Goal: Task Accomplishment & Management: Use online tool/utility

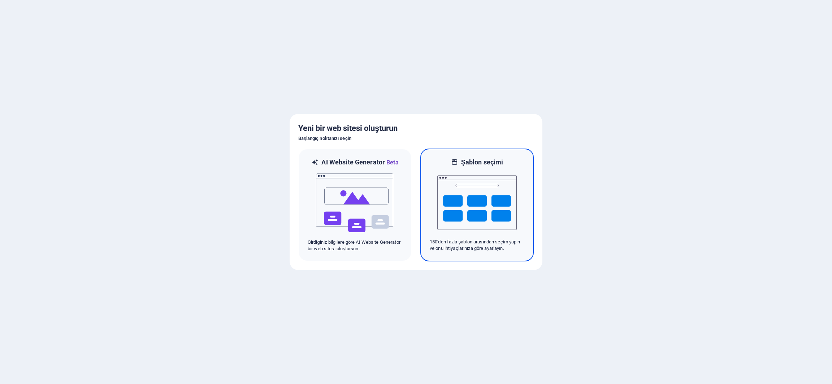
click at [481, 212] on img at bounding box center [476, 203] width 79 height 72
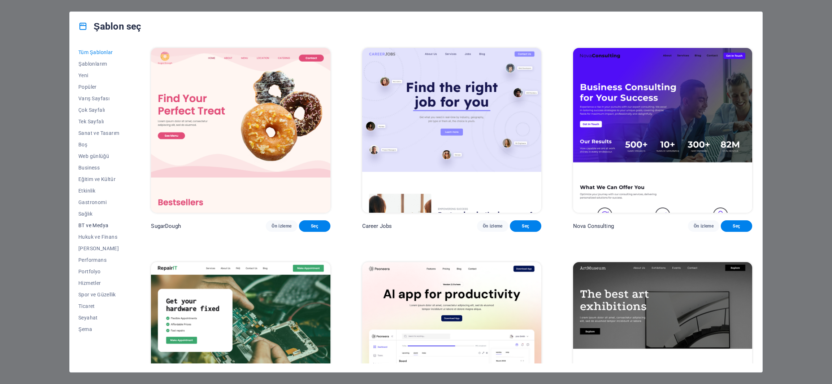
click at [98, 223] on span "BT ve Medya" at bounding box center [98, 226] width 41 height 6
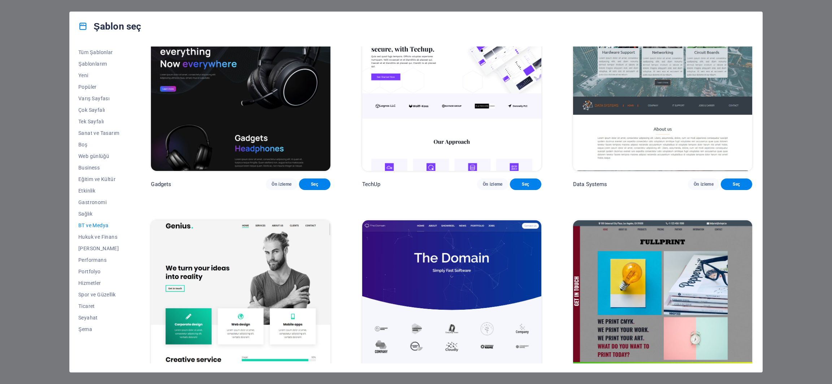
scroll to position [370, 0]
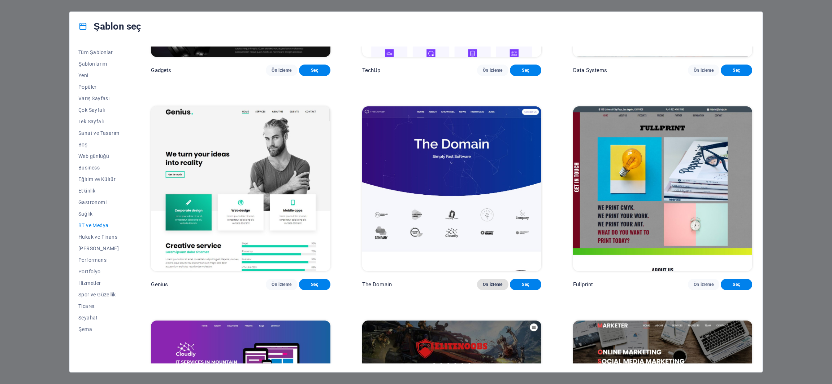
click at [495, 282] on span "Ön izleme" at bounding box center [493, 285] width 20 height 6
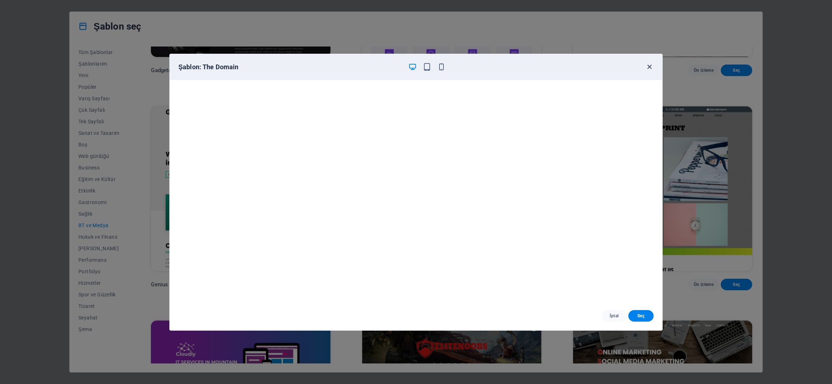
click at [650, 69] on icon "button" at bounding box center [649, 67] width 8 height 8
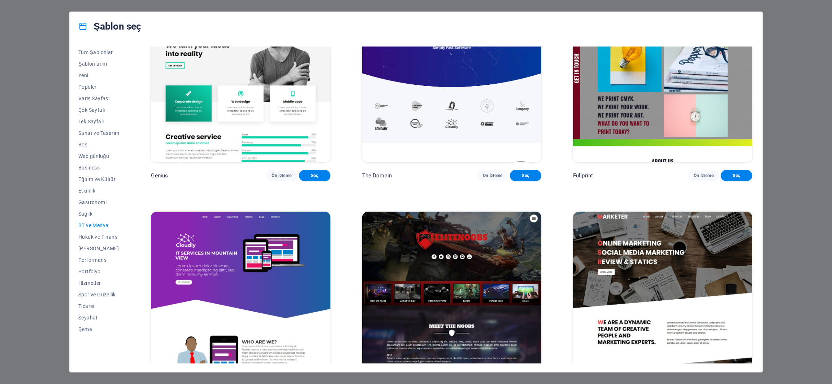
scroll to position [496, 0]
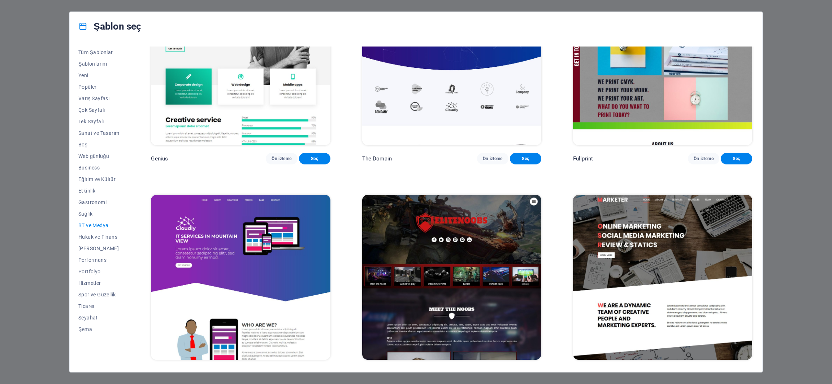
click at [288, 371] on span "Ön izleme" at bounding box center [281, 374] width 20 height 6
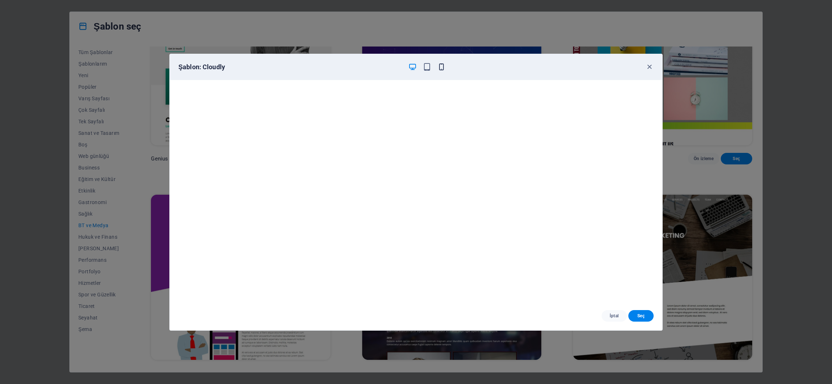
click at [444, 68] on icon "button" at bounding box center [441, 67] width 8 height 8
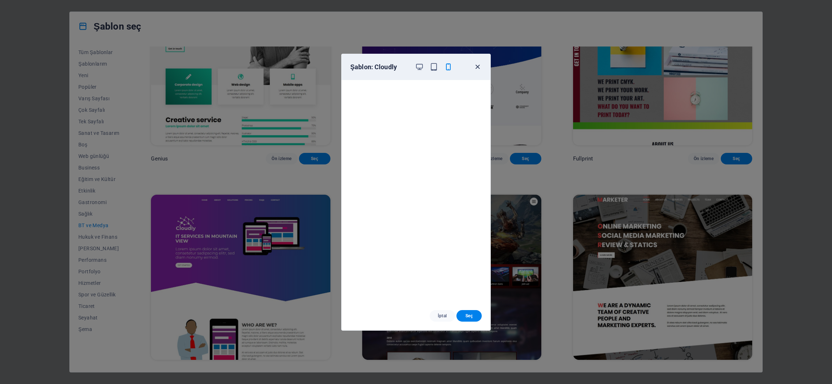
click at [477, 68] on icon "button" at bounding box center [477, 67] width 8 height 8
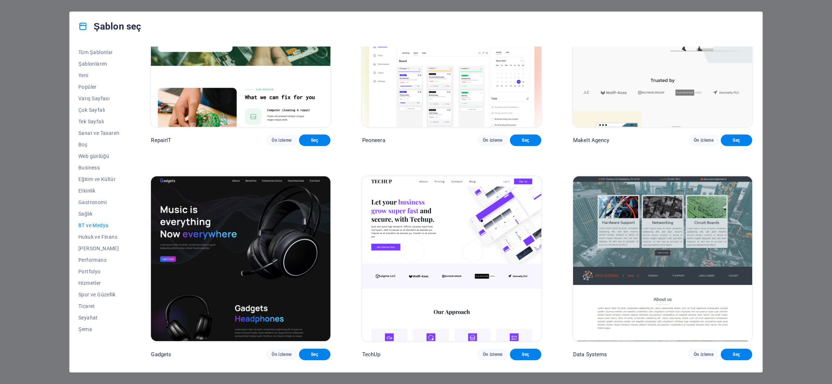
scroll to position [0, 0]
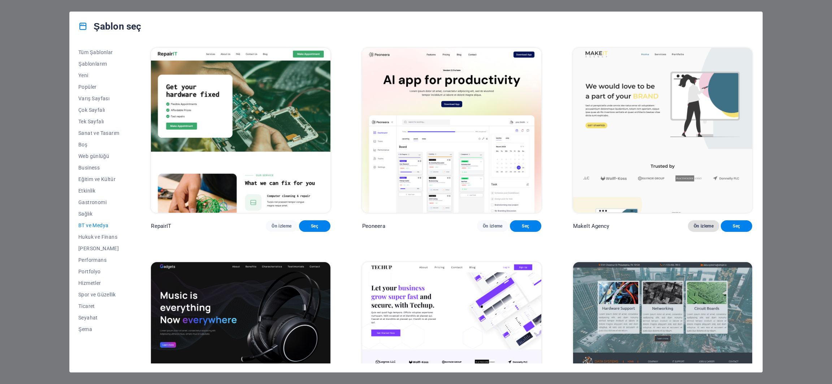
click at [695, 223] on span "Ön izleme" at bounding box center [703, 226] width 20 height 6
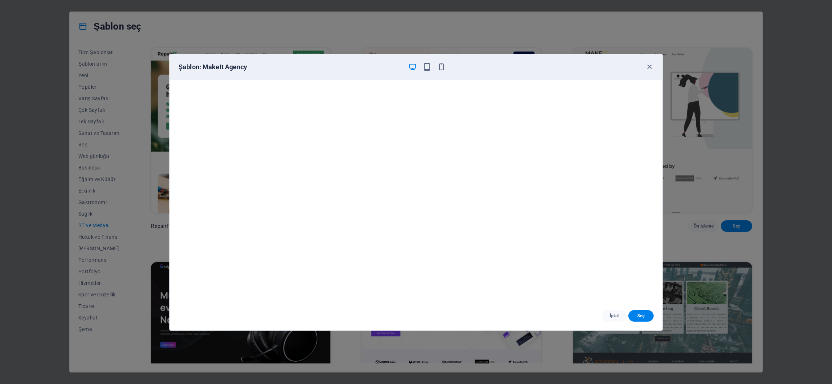
scroll to position [1, 0]
click at [444, 68] on icon "button" at bounding box center [441, 67] width 8 height 8
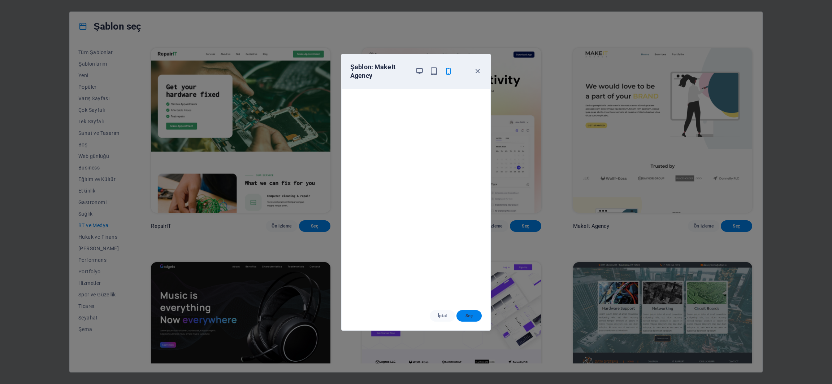
click at [475, 314] on span "Seç" at bounding box center [469, 316] width 14 height 6
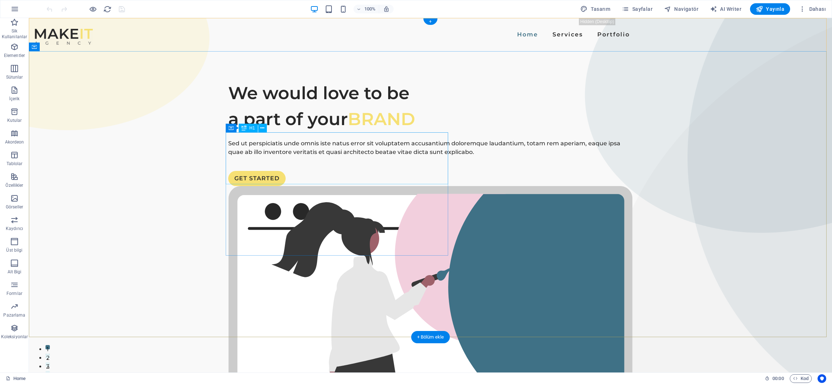
click at [344, 132] on div "We would love to be a part of your BRAND" at bounding box center [430, 106] width 404 height 52
click at [326, 132] on div "We would love to be a part of your BRAND" at bounding box center [430, 106] width 404 height 52
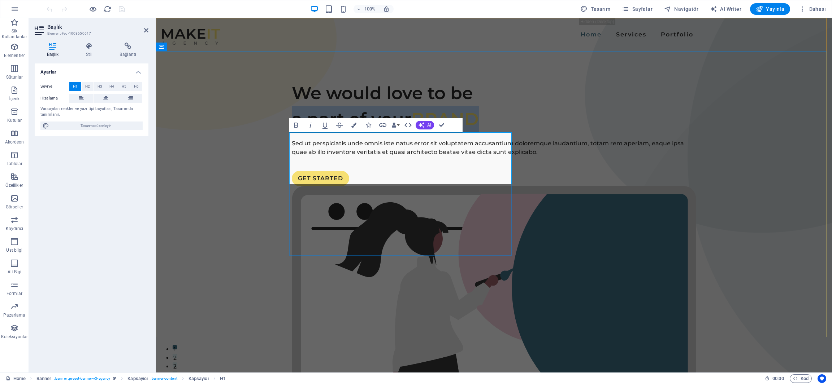
click at [326, 132] on h1 "We would love to be a part of your BRAND" at bounding box center [494, 106] width 404 height 52
click at [447, 130] on span "BRAND" at bounding box center [445, 119] width 68 height 21
click at [251, 183] on div "We would love to be a part of your BRAND Sed ut perspiciatis unde omnis iste na…" at bounding box center [494, 325] width 676 height 548
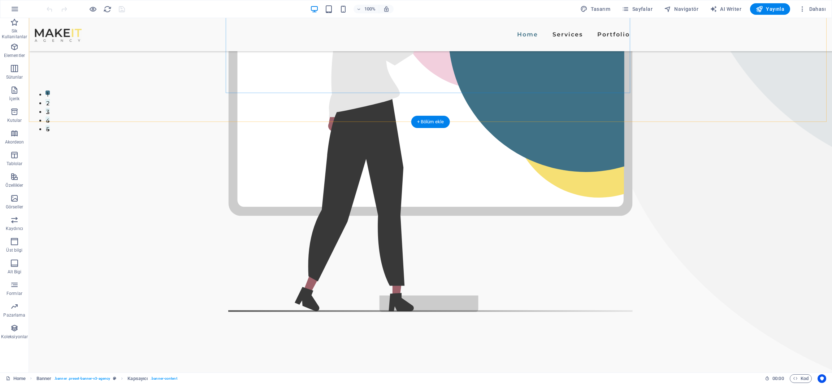
scroll to position [445, 0]
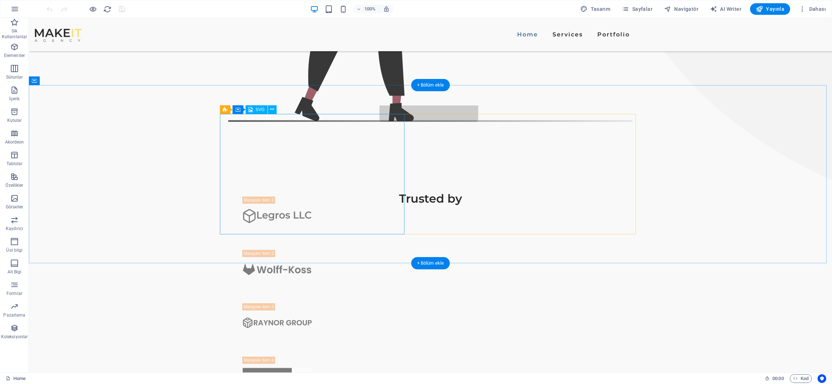
click at [272, 110] on icon at bounding box center [272, 110] width 4 height 8
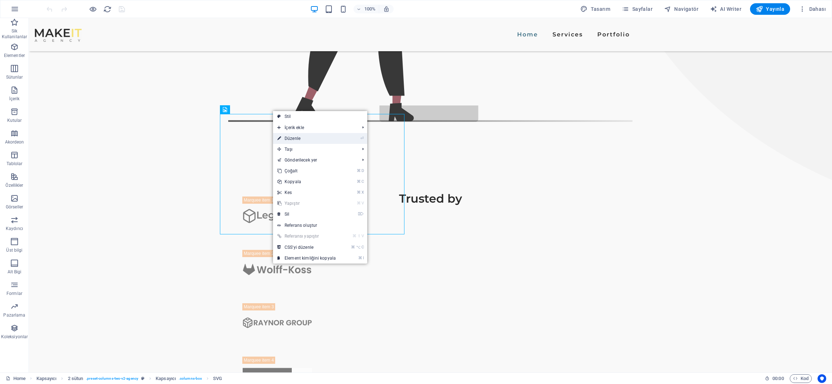
click at [292, 137] on link "⏎ Düzenle" at bounding box center [306, 138] width 67 height 11
select select "xMidYMid"
select select "%"
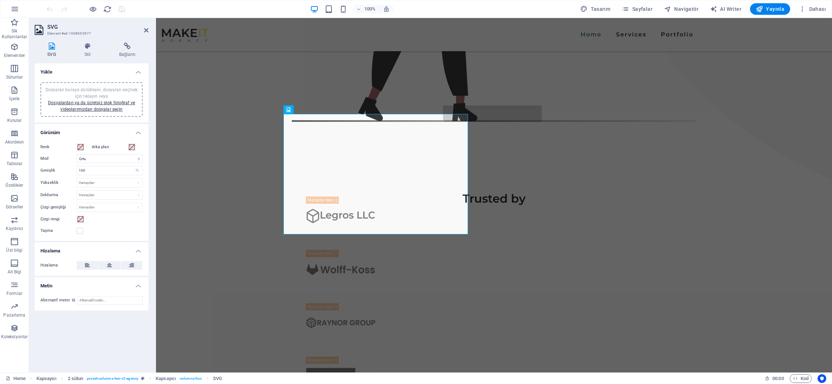
click at [94, 94] on span "Dosyaları buraya sürükleyin, dosyaları seçmek için tıklayın veya Dosyalardan ya…" at bounding box center [91, 99] width 92 height 25
click at [106, 107] on link "Dosyalardan ya da ücretsiz stok fotoğraf ve videolarımızdan dosyalar seçin" at bounding box center [91, 106] width 87 height 12
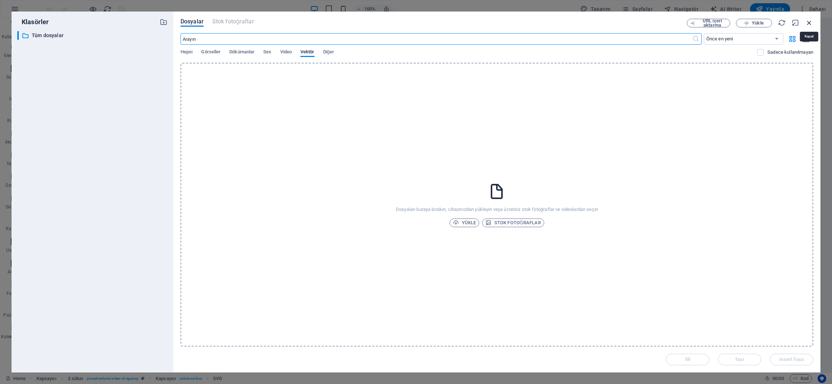
click at [810, 20] on icon "button" at bounding box center [809, 23] width 8 height 8
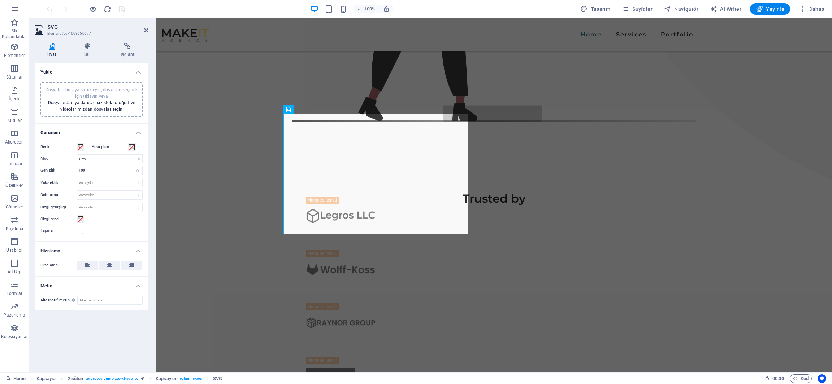
click at [77, 92] on span "Dosyaları buraya sürükleyin, dosyaları seçmek için tıklayın veya Dosyalardan ya…" at bounding box center [91, 99] width 92 height 25
click at [91, 45] on icon at bounding box center [87, 46] width 32 height 7
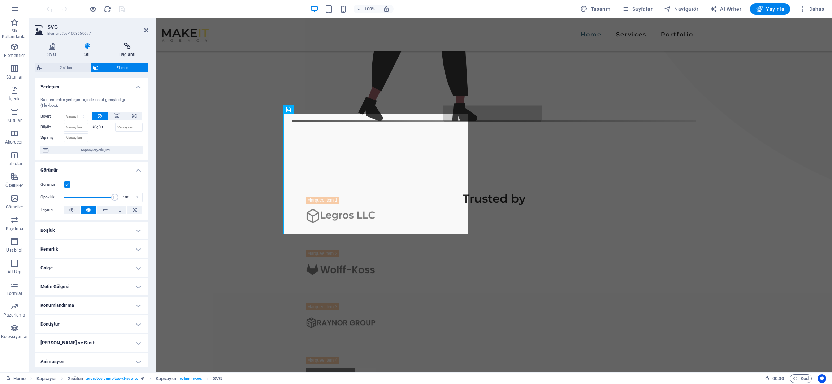
click at [117, 48] on icon at bounding box center [127, 46] width 42 height 7
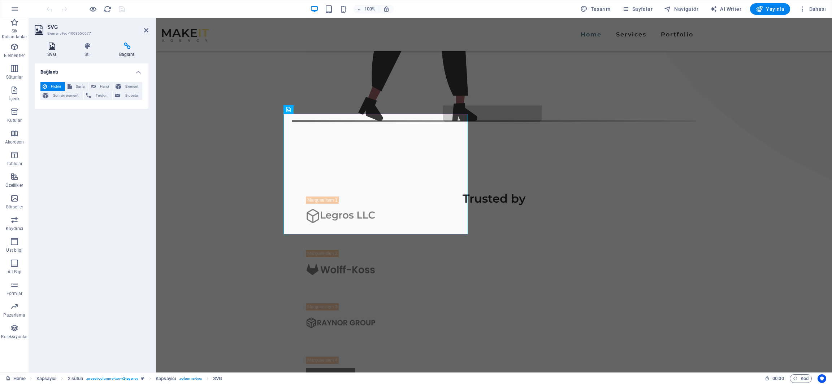
click at [46, 47] on icon at bounding box center [52, 46] width 34 height 7
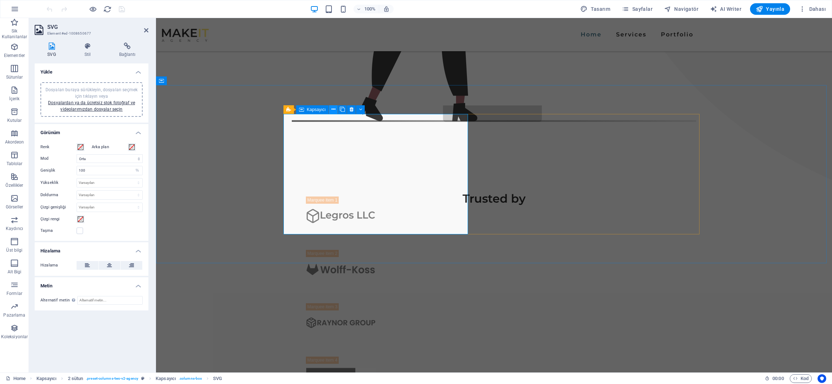
click at [334, 109] on icon at bounding box center [333, 110] width 4 height 8
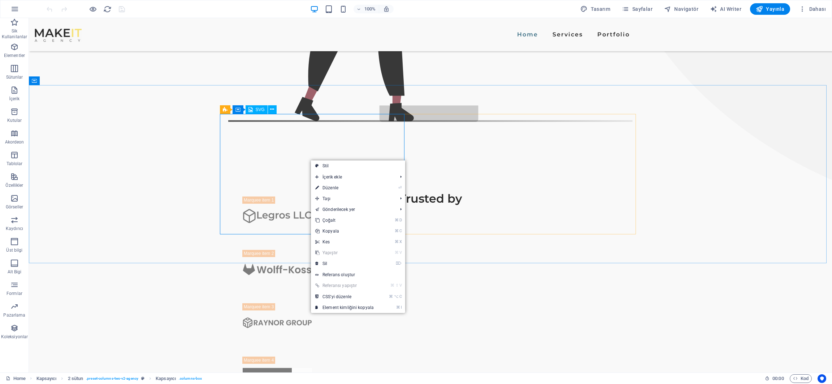
click at [257, 111] on span "SVG" at bounding box center [260, 110] width 9 height 4
select select "xMidYMid"
select select "%"
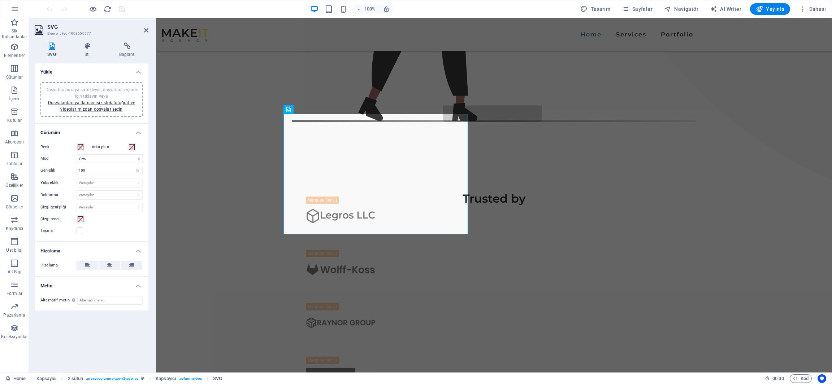
click at [114, 95] on div "Dosyaları buraya sürükleyin, dosyaları seçmek için tıklayın veya Dosyalardan ya…" at bounding box center [91, 100] width 93 height 26
click at [104, 97] on span "Dosyaları buraya sürükleyin, dosyaları seçmek için tıklayın veya Dosyalardan ya…" at bounding box center [91, 99] width 92 height 25
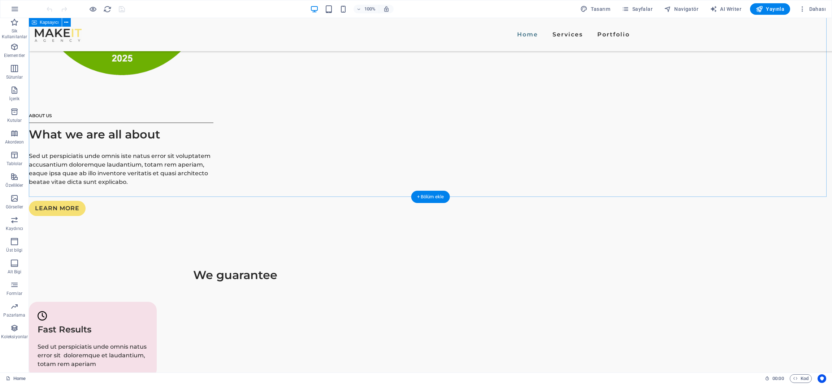
scroll to position [1119, 0]
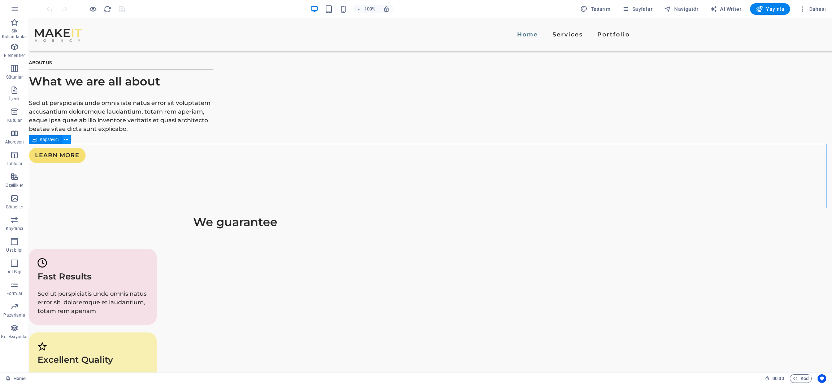
click at [68, 141] on button at bounding box center [66, 139] width 9 height 9
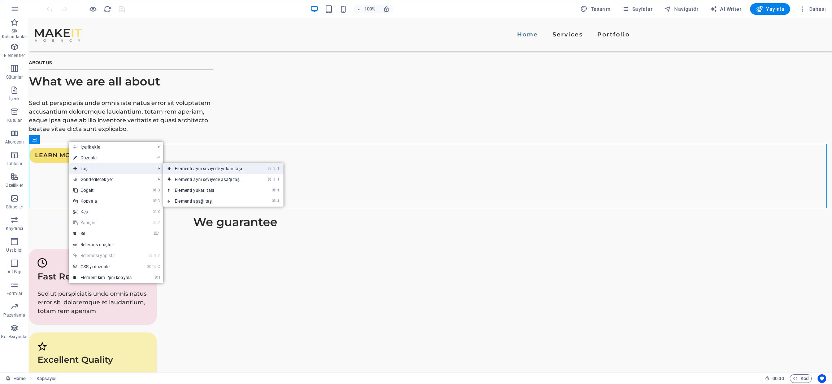
click at [191, 168] on link "⌘ ⇧ ⬆ Elementi aynı seviyede yukarı taşı" at bounding box center [209, 169] width 93 height 11
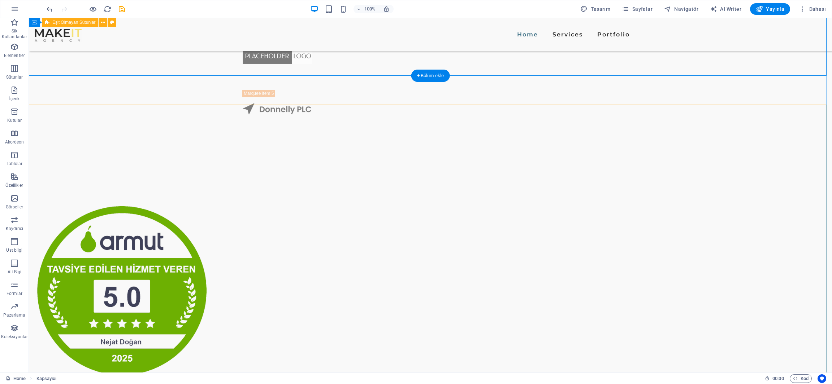
scroll to position [761, 0]
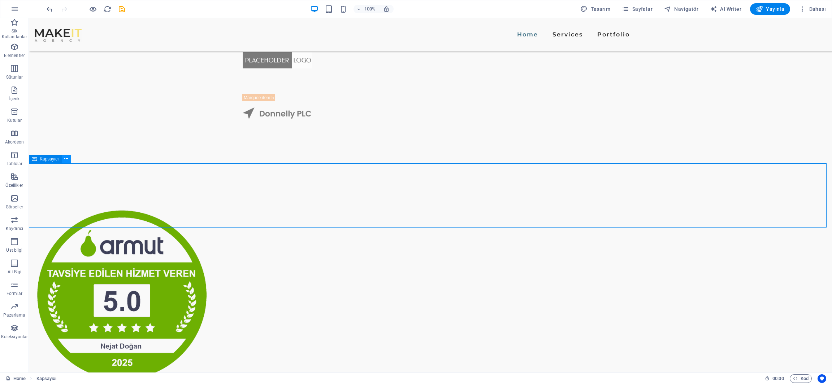
click at [65, 158] on icon at bounding box center [66, 159] width 4 height 8
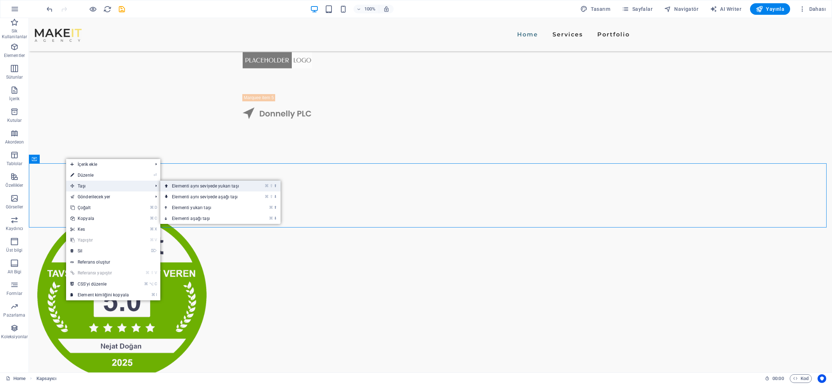
click at [179, 184] on link "⌘ ⇧ ⬆ Elementi aynı seviyede yukarı taşı" at bounding box center [206, 186] width 93 height 11
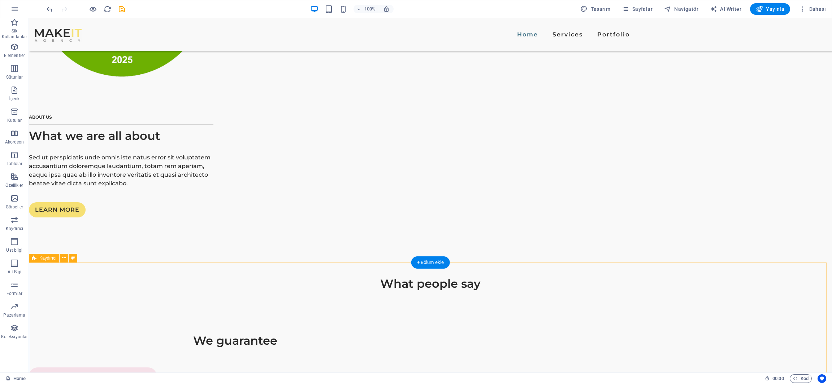
scroll to position [1189, 0]
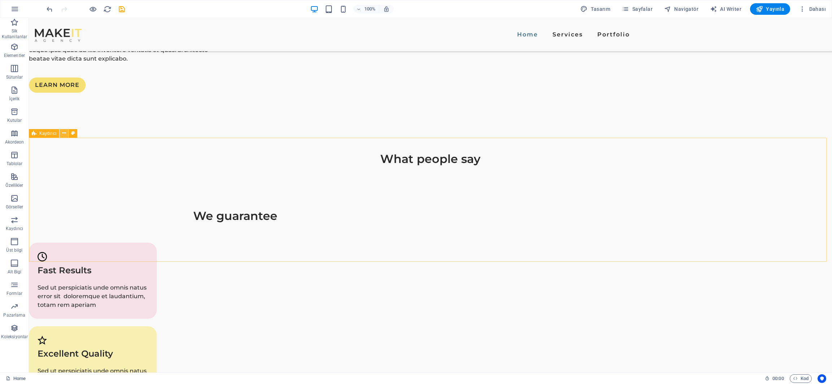
click at [62, 131] on icon at bounding box center [64, 134] width 4 height 8
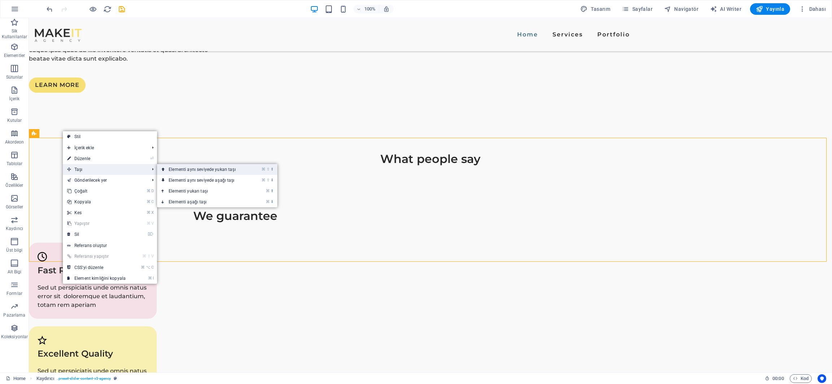
click at [187, 169] on link "⌘ ⇧ ⬆ Elementi aynı seviyede yukarı taşı" at bounding box center [203, 169] width 93 height 11
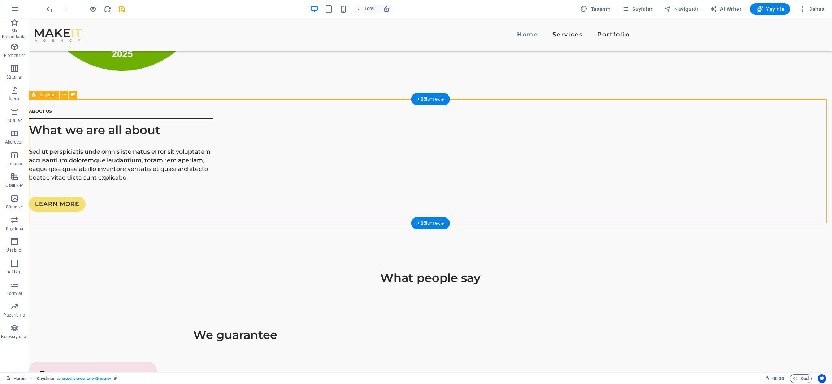
scroll to position [856, 0]
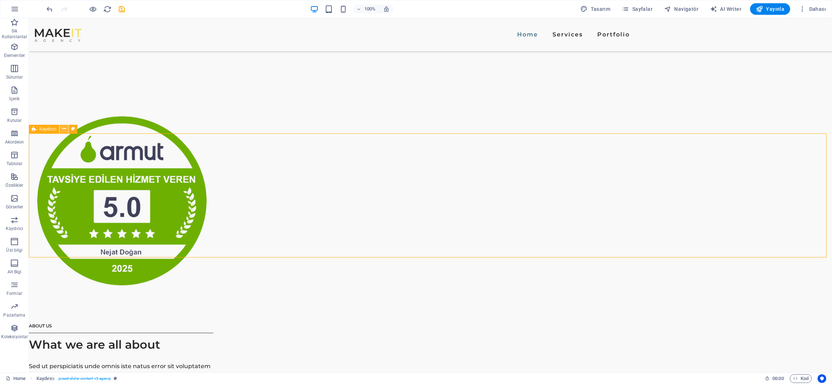
click at [66, 132] on icon at bounding box center [64, 129] width 4 height 8
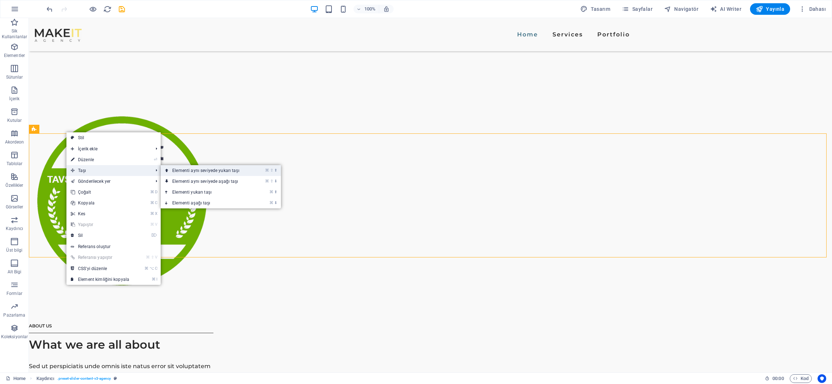
click at [180, 169] on link "⌘ ⇧ ⬆ Elementi aynı seviyede yukarı taşı" at bounding box center [207, 170] width 93 height 11
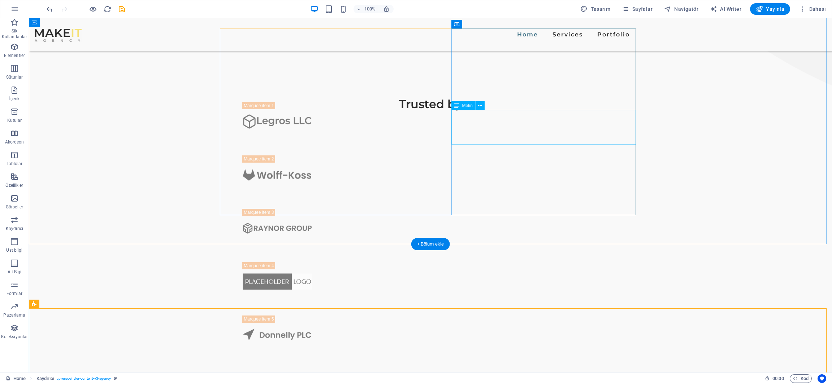
scroll to position [530, 0]
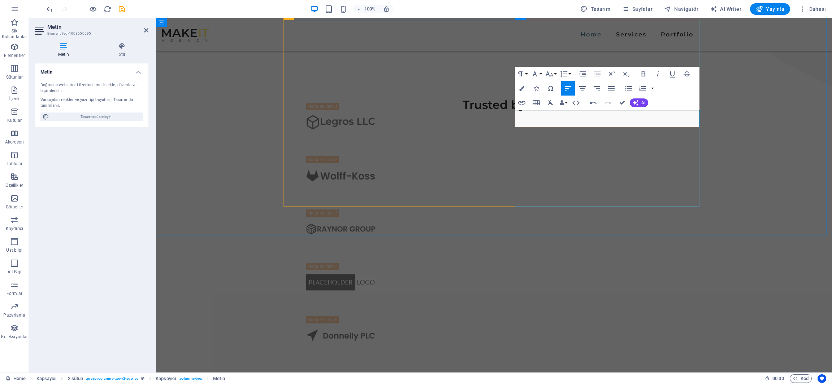
scroll to position [324, 3]
click at [586, 91] on icon "button" at bounding box center [582, 88] width 9 height 9
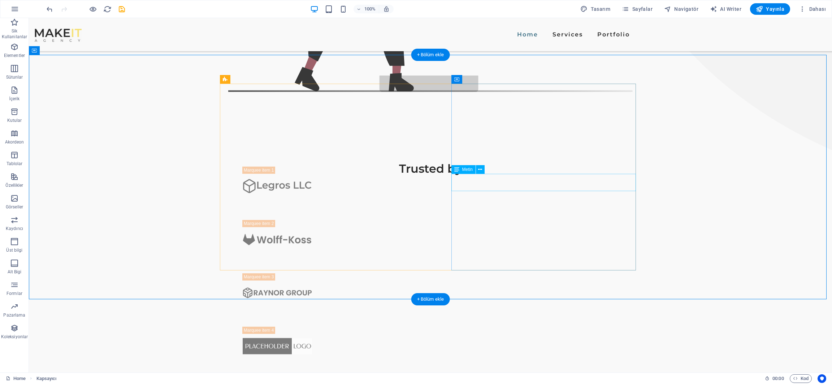
scroll to position [698, 0]
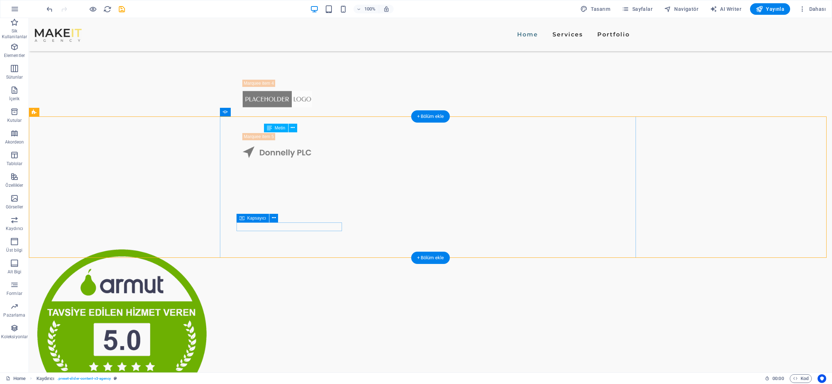
scroll to position [769, 0]
